Goal: Check status: Check status

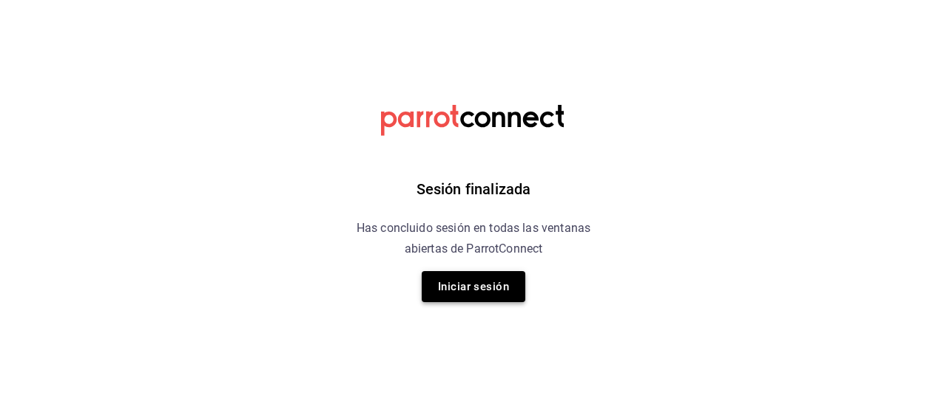
click at [464, 297] on button "Iniciar sesión" at bounding box center [473, 286] width 104 height 31
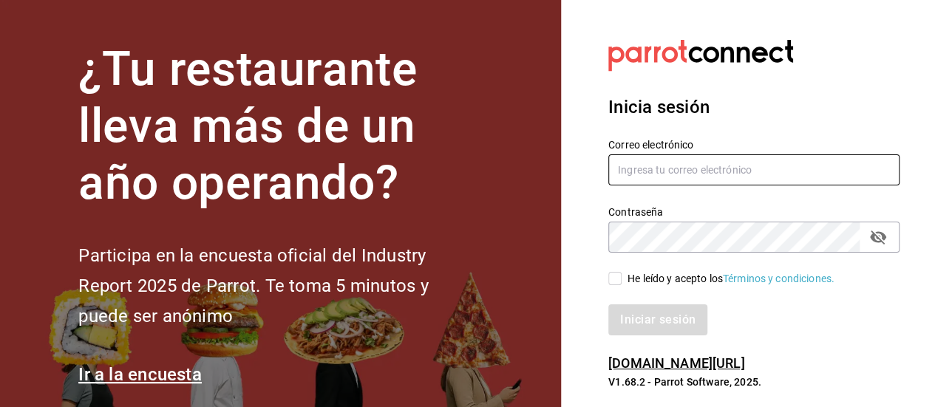
type input "jacobo.gomez@grupocosteno.com"
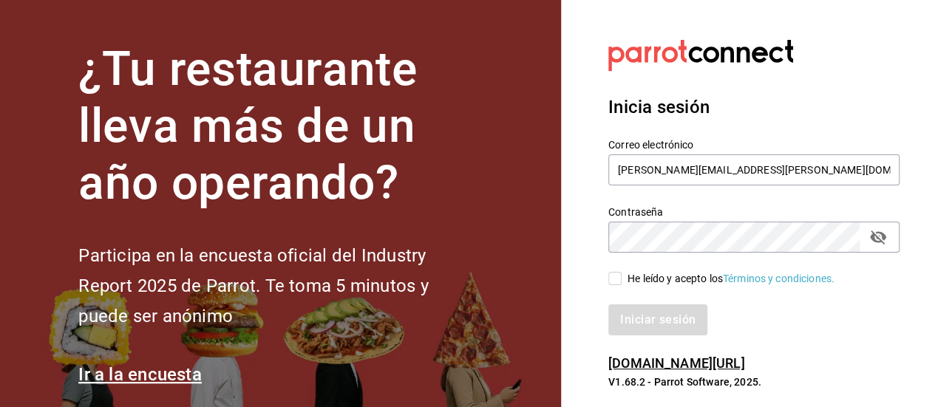
click at [617, 273] on input "He leído y acepto los Términos y condiciones." at bounding box center [615, 278] width 13 height 13
checkbox input "true"
click at [649, 306] on button "Iniciar sesión" at bounding box center [659, 320] width 101 height 31
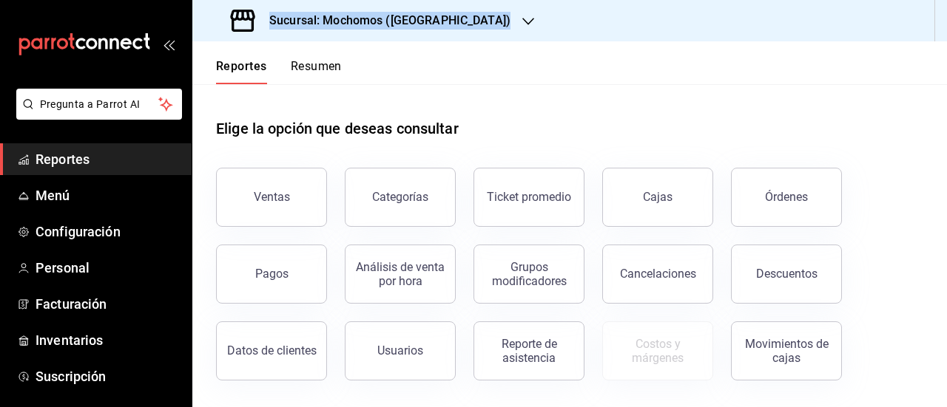
click at [267, 27] on div "Sucursal: Mochomos (Cancun) Reportes Resumen Elige la opción que deseas consult…" at bounding box center [569, 203] width 754 height 407
click at [287, 18] on h3 "Sucursal: Mochomos ([GEOGRAPHIC_DATA])" at bounding box center [383, 21] width 253 height 18
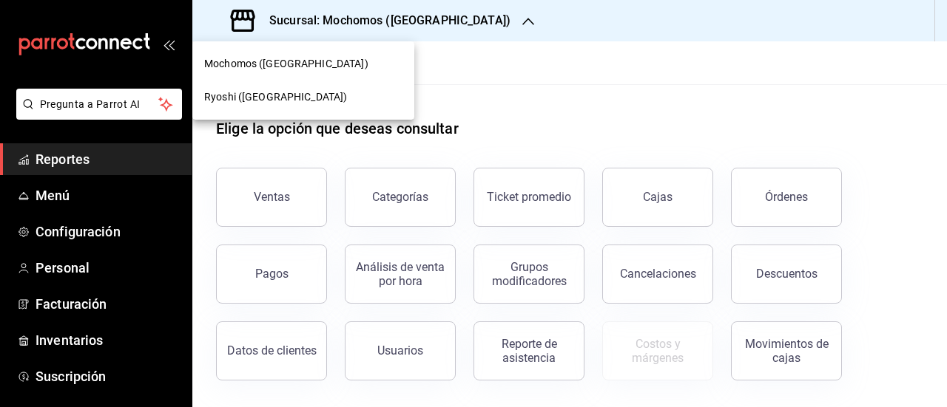
click at [268, 89] on span "Ryoshi ([GEOGRAPHIC_DATA])" at bounding box center [275, 97] width 143 height 16
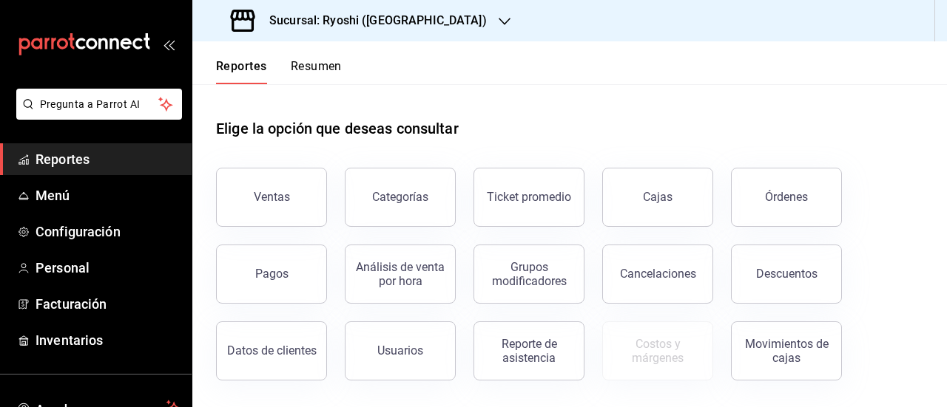
click at [280, 175] on button "Ventas" at bounding box center [271, 197] width 111 height 59
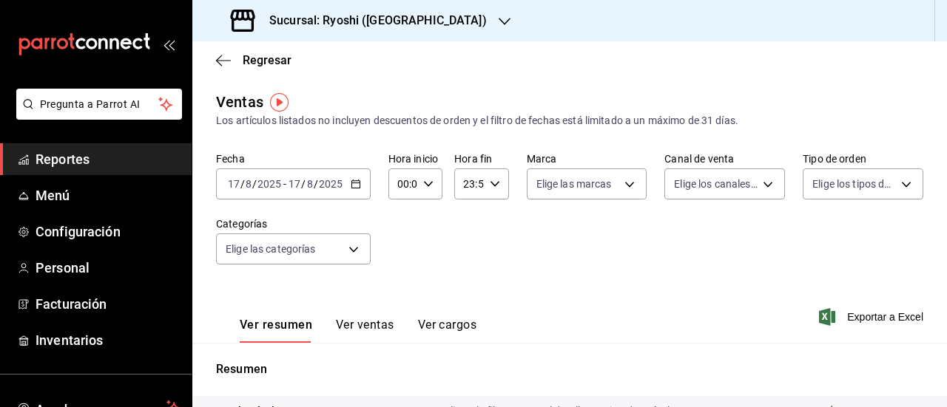
click at [311, 184] on input "8" at bounding box center [309, 184] width 7 height 12
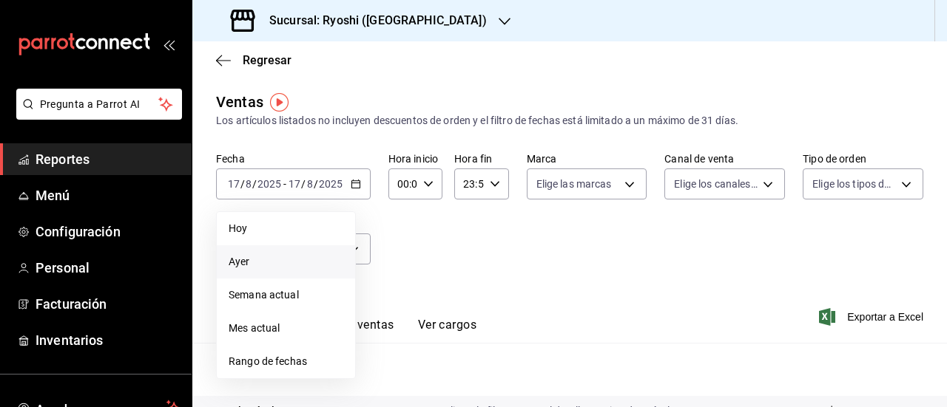
click at [268, 260] on span "Ayer" at bounding box center [285, 262] width 115 height 16
